Goal: Information Seeking & Learning: Find specific fact

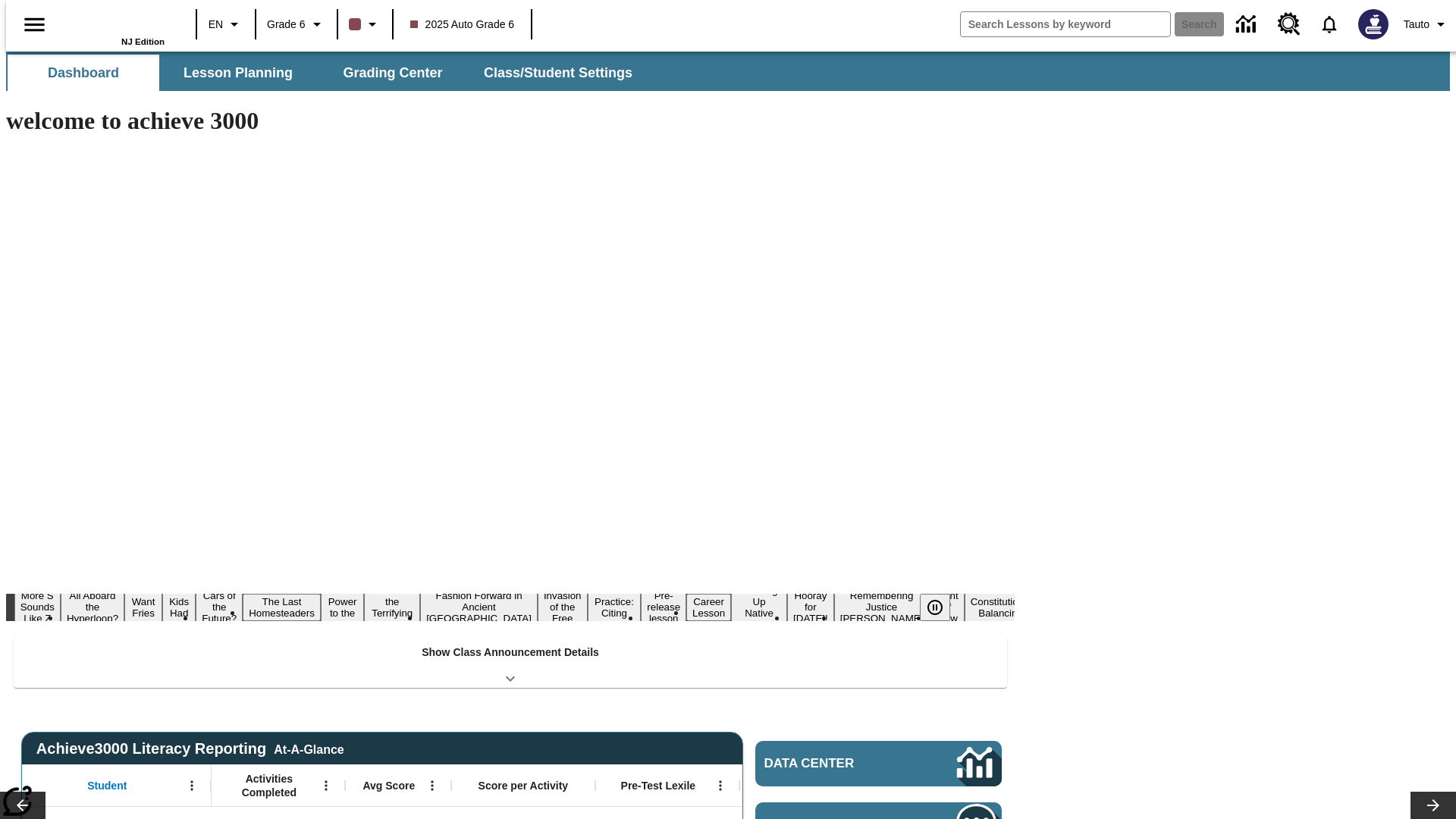
type input "-1"
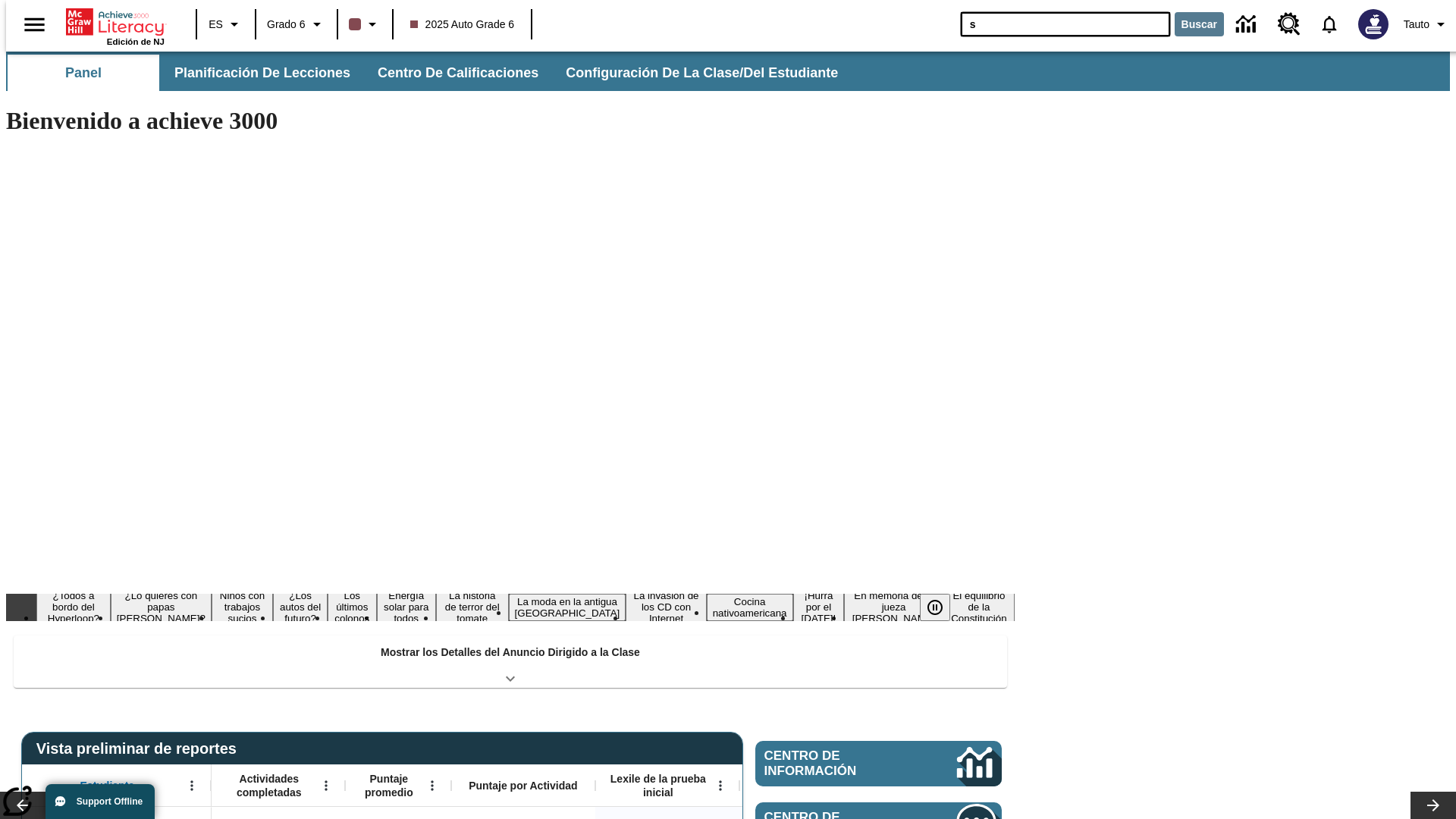
type input "s"
click at [1190, 24] on button "Buscar" at bounding box center [1200, 24] width 50 height 24
